Goal: Task Accomplishment & Management: Complete application form

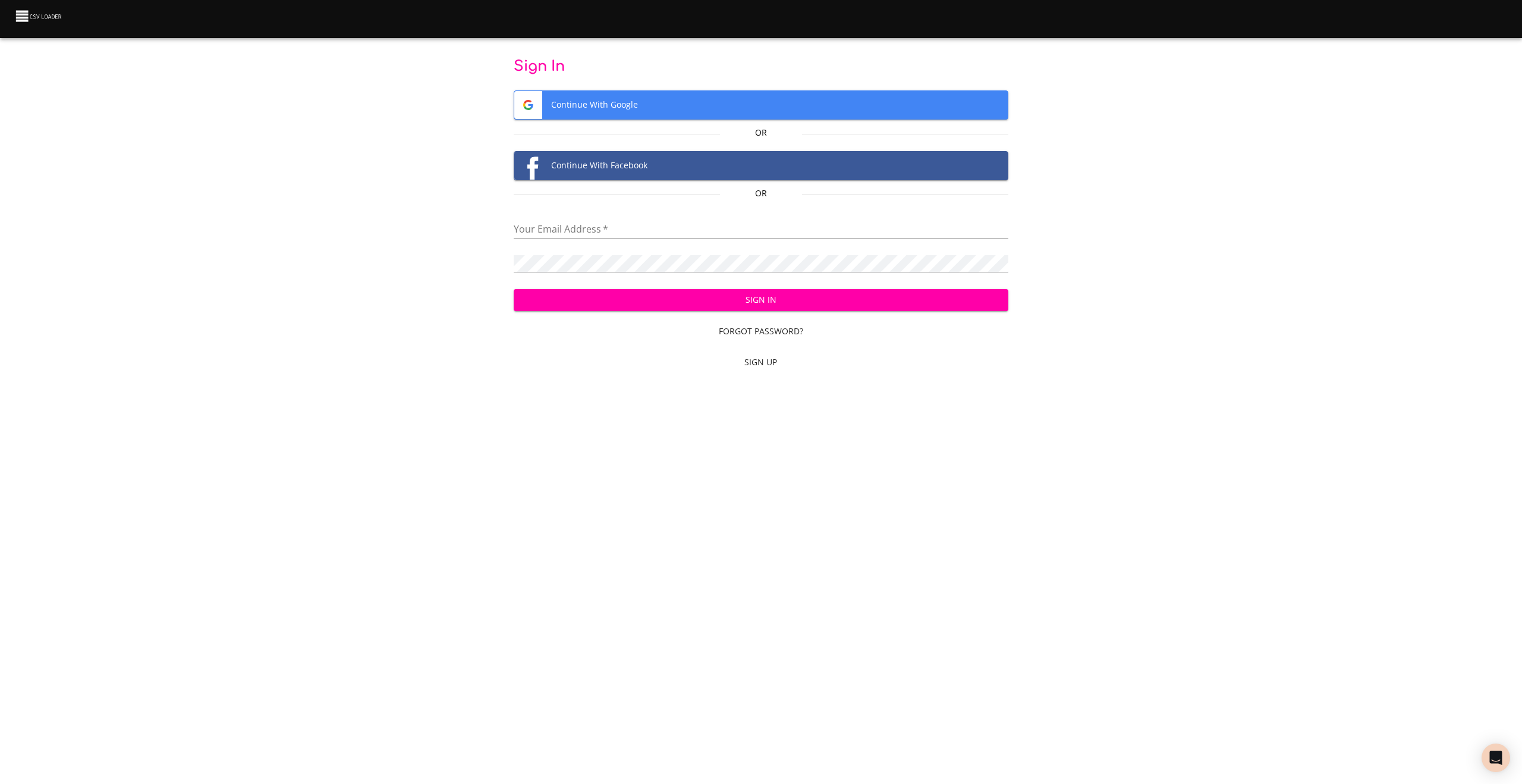
click at [613, 245] on div "Your Email Address   *" at bounding box center [760, 259] width 494 height 27
click at [639, 235] on input "email" at bounding box center [760, 230] width 494 height 17
type input "sfdc@growwithimg.com"
click at [624, 103] on span "Continue With Google" at bounding box center [761, 105] width 494 height 28
click at [737, 101] on span "Continue With Google" at bounding box center [761, 105] width 494 height 28
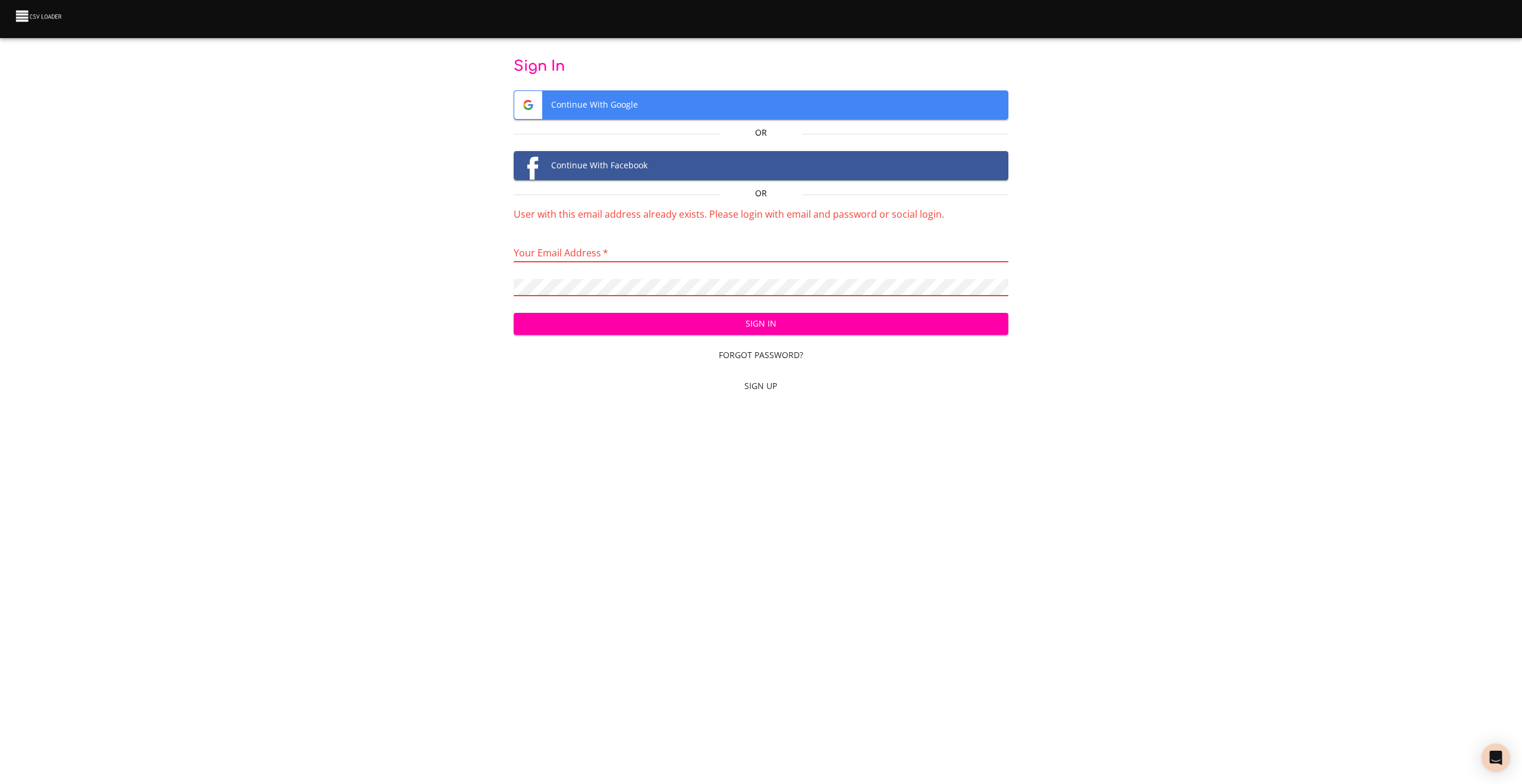
click at [867, 260] on input "email" at bounding box center [760, 254] width 494 height 17
type input "marketing@growwithimg.com"
click at [513, 313] on button "Sign In" at bounding box center [760, 324] width 494 height 22
drag, startPoint x: 125, startPoint y: 217, endPoint x: 116, endPoint y: 209, distance: 12.0
click at [125, 217] on div "Sign In Continue With Google Or Continue With Facebook Or Invalid Email or pass…" at bounding box center [761, 229] width 1484 height 343
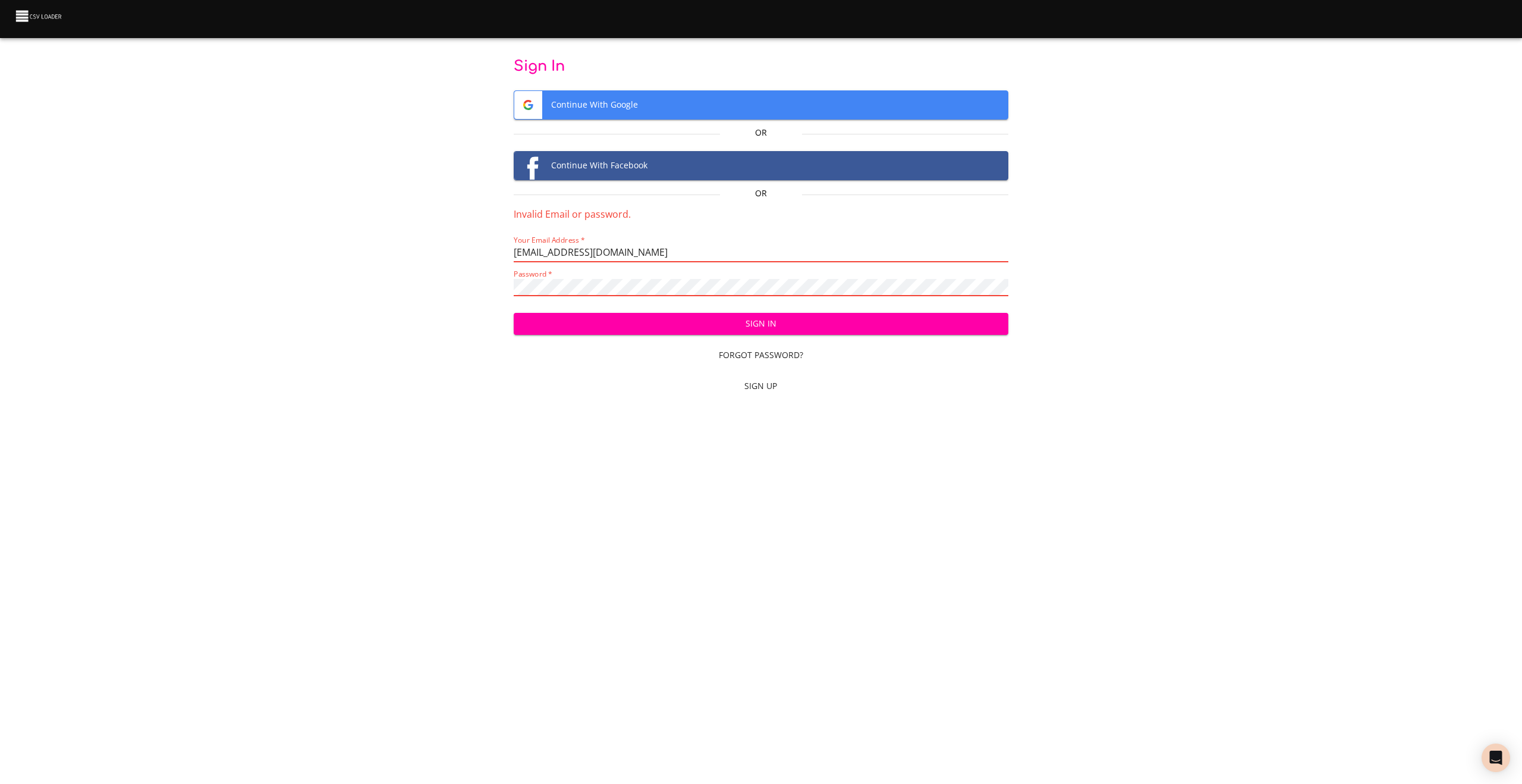
click at [678, 249] on input "marketing@growwithimg.com" at bounding box center [760, 254] width 494 height 17
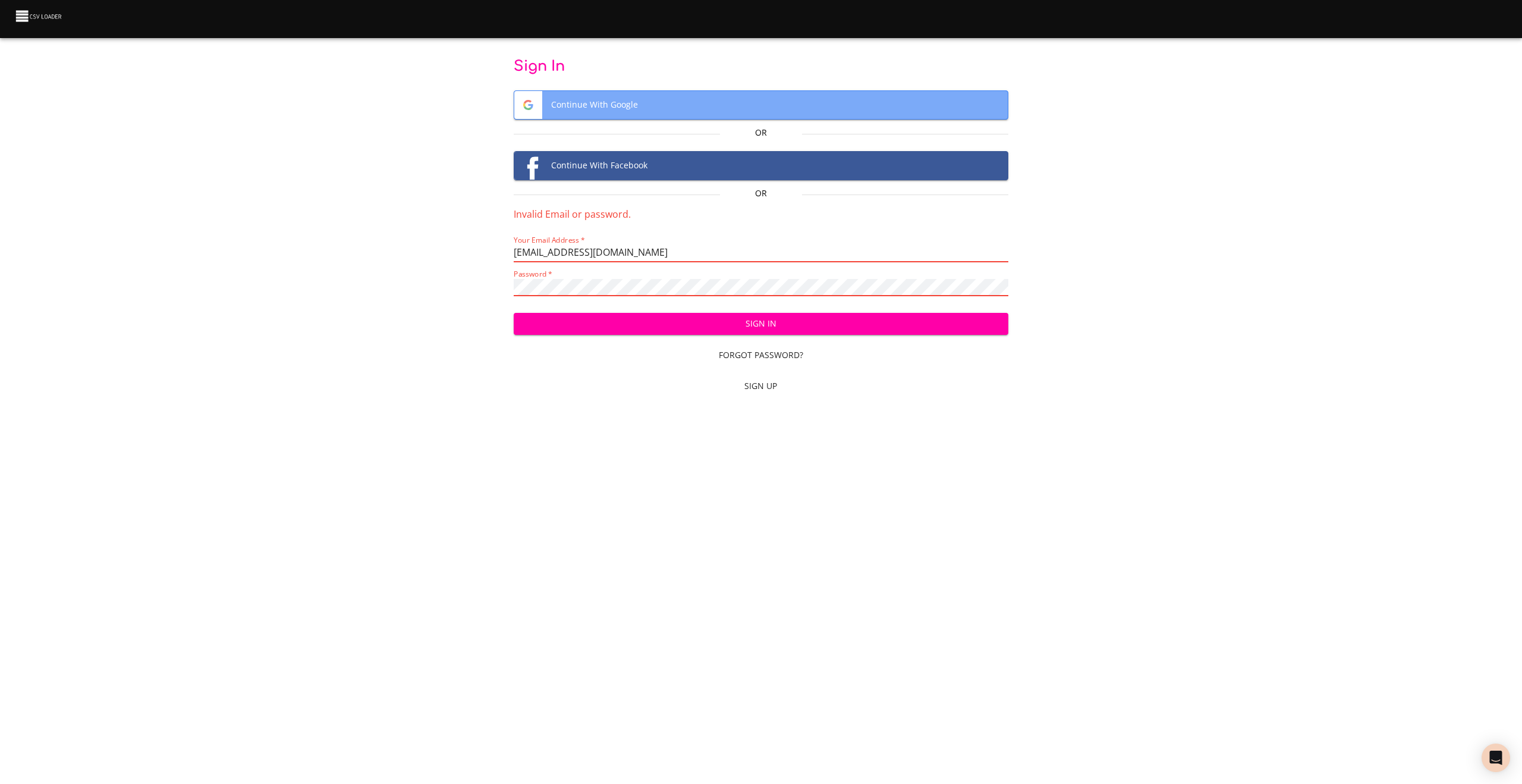
click at [686, 107] on span "Continue With Google" at bounding box center [761, 105] width 494 height 28
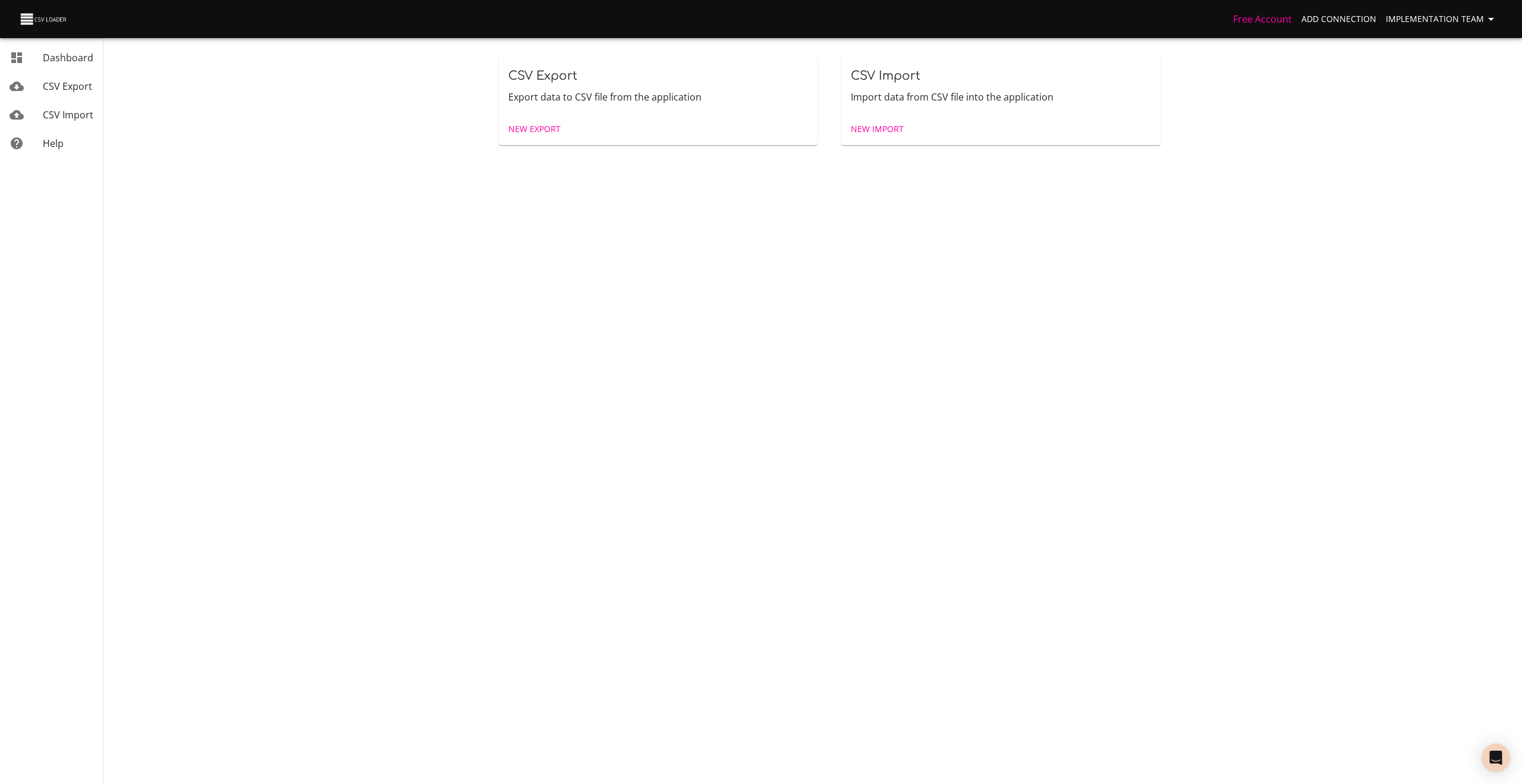
click at [513, 124] on span "New Export" at bounding box center [535, 129] width 52 height 15
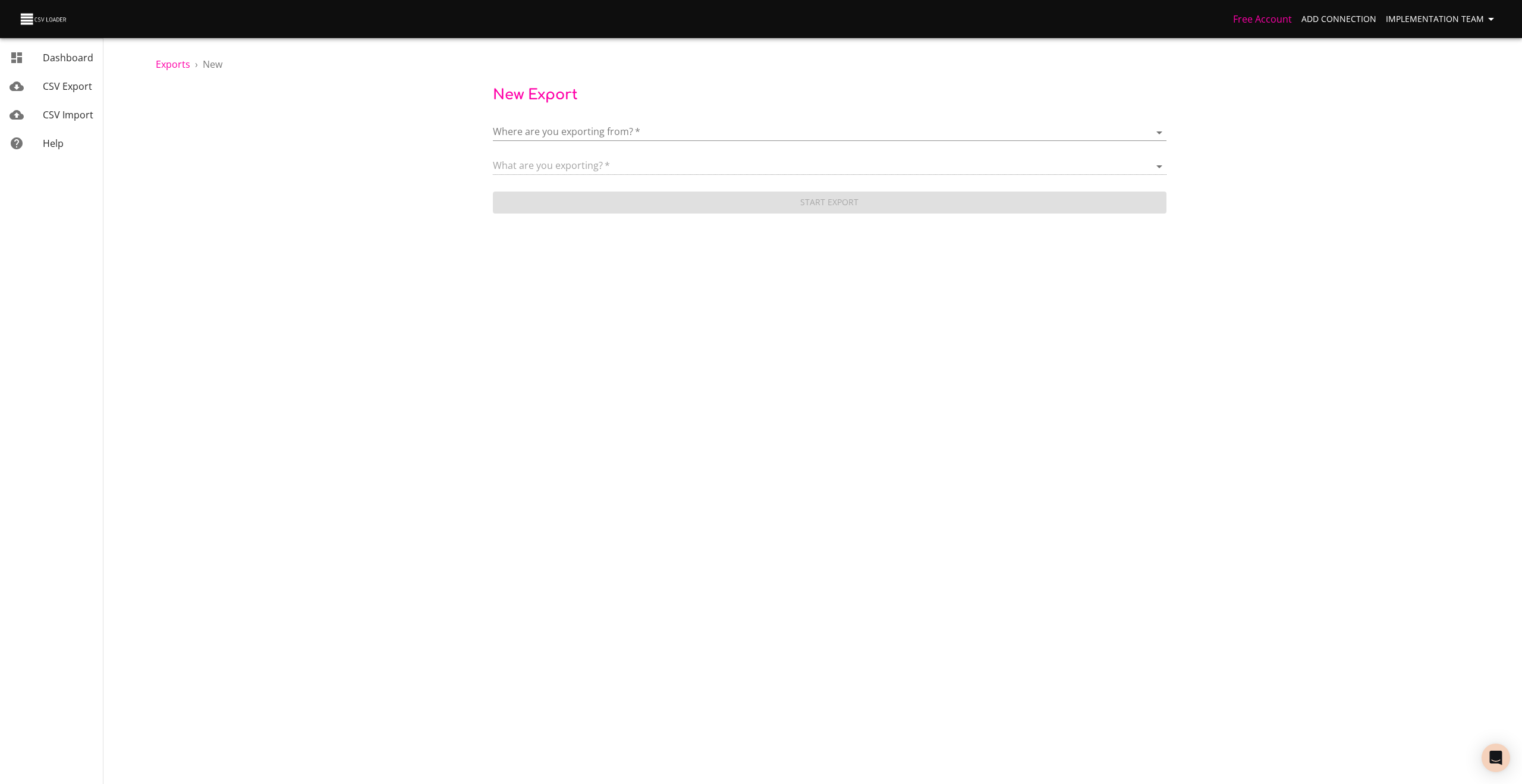
click at [547, 125] on body "Free Account Add Connection Implementation Team Dashboard CSV Export CSV Import…" at bounding box center [761, 392] width 1522 height 784
click at [575, 140] on li "Add New Connection" at bounding box center [829, 133] width 674 height 33
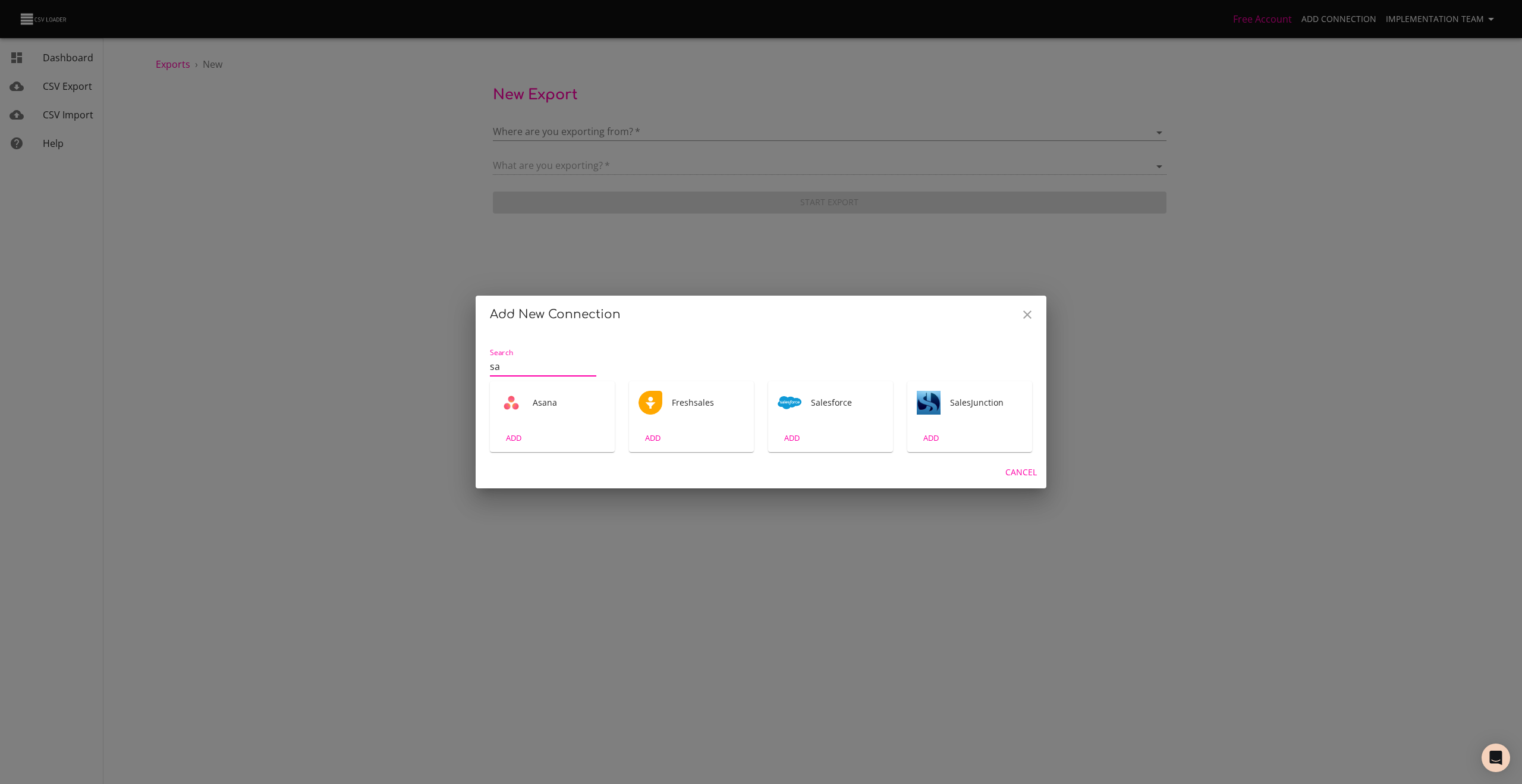
type input "sa"
click at [811, 417] on div "Salesforce" at bounding box center [830, 402] width 125 height 43
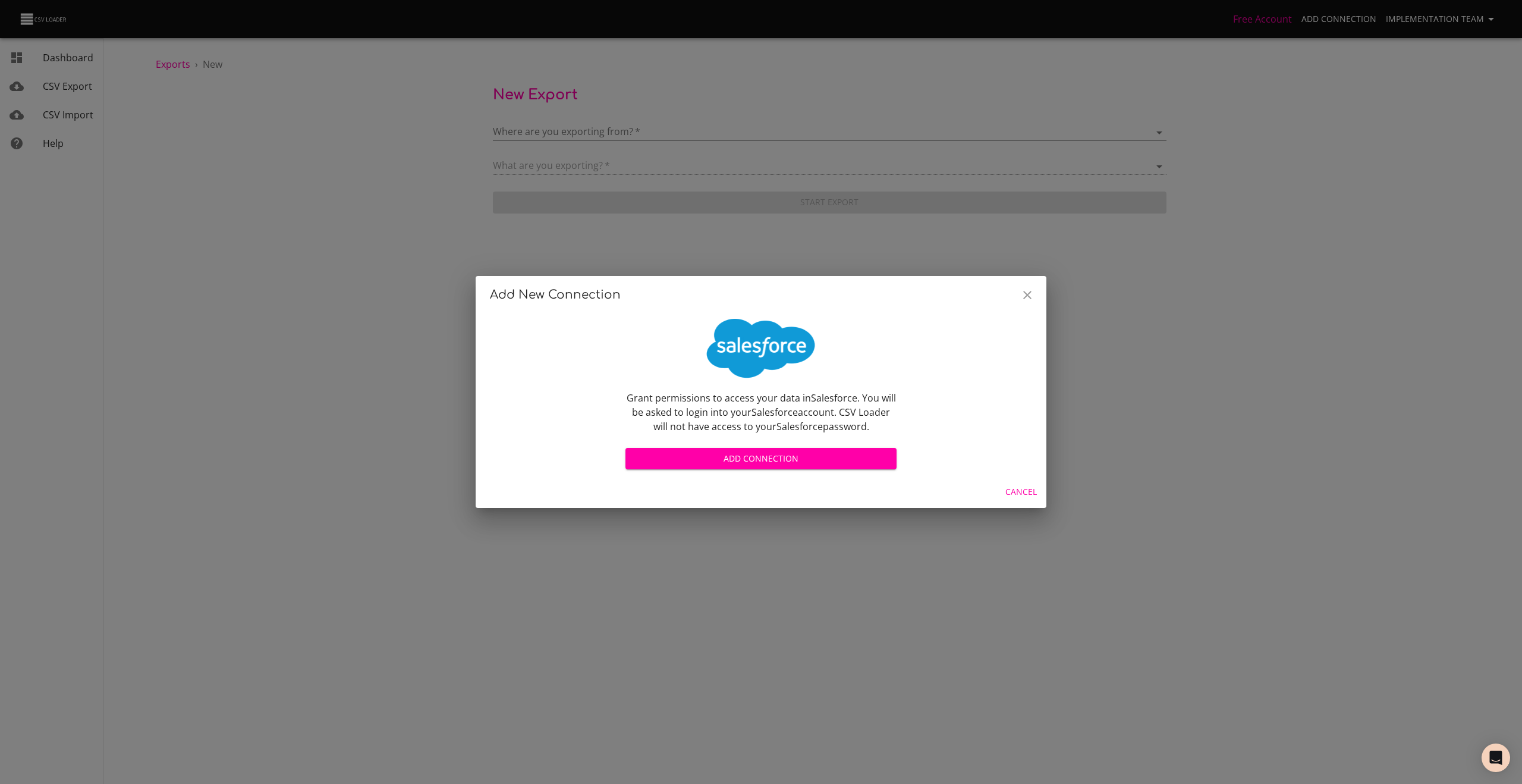
click at [805, 456] on span "Add Connection" at bounding box center [761, 459] width 252 height 15
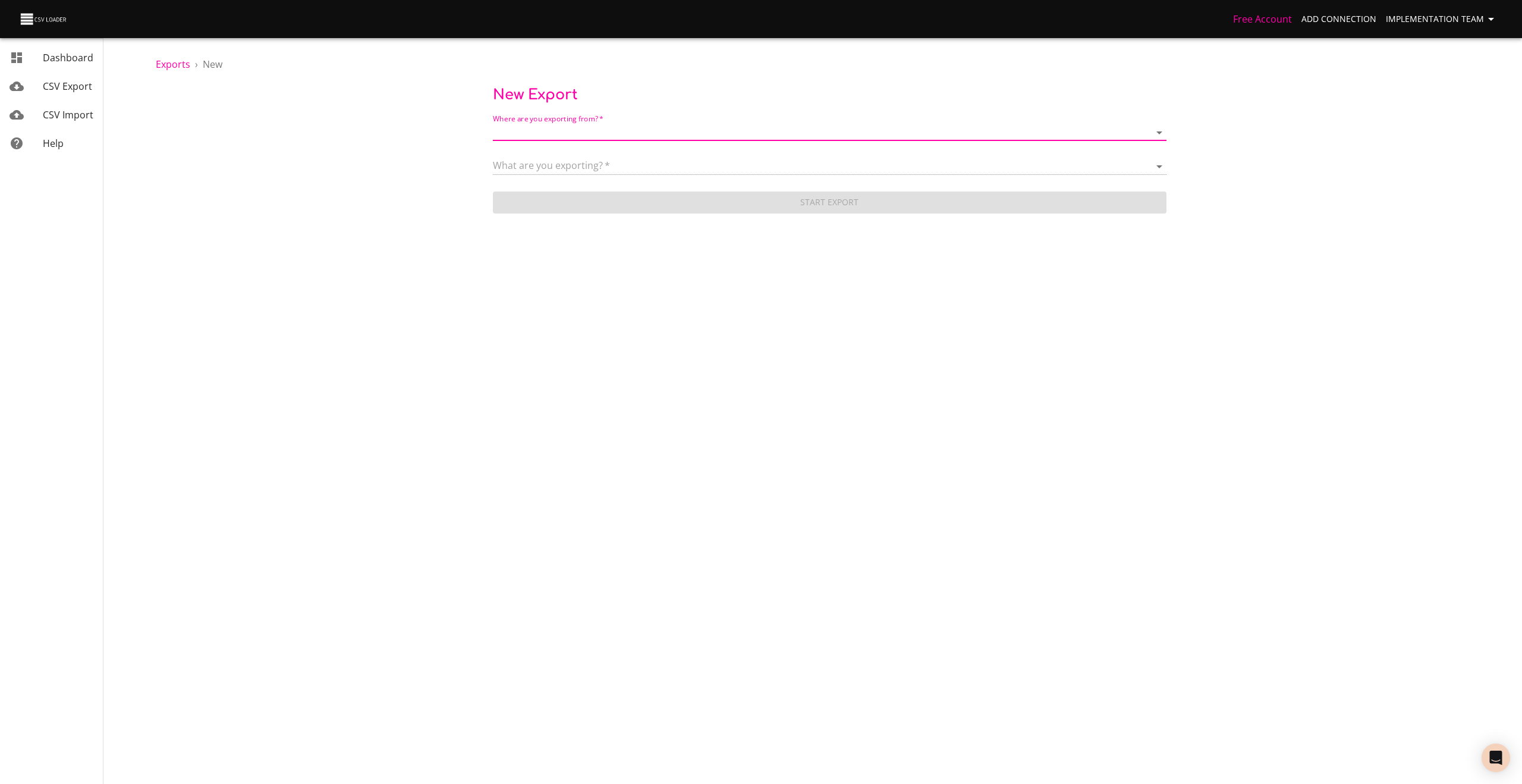
click at [768, 139] on body "Free Account Add Connection Implementation Team Dashboard CSV Export CSV Import…" at bounding box center [761, 392] width 1522 height 784
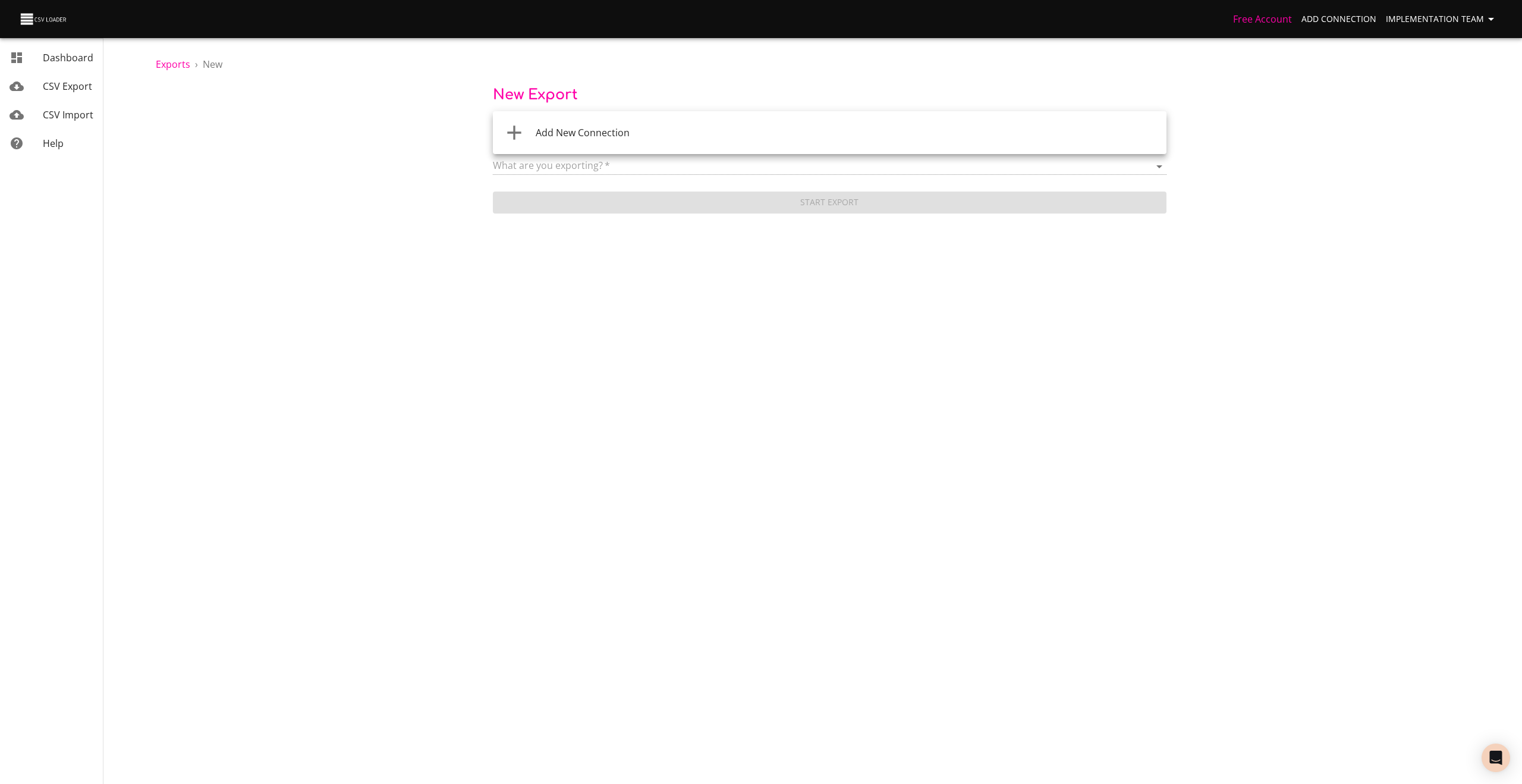
click at [413, 495] on div at bounding box center [761, 392] width 1522 height 784
